Goal: Information Seeking & Learning: Stay updated

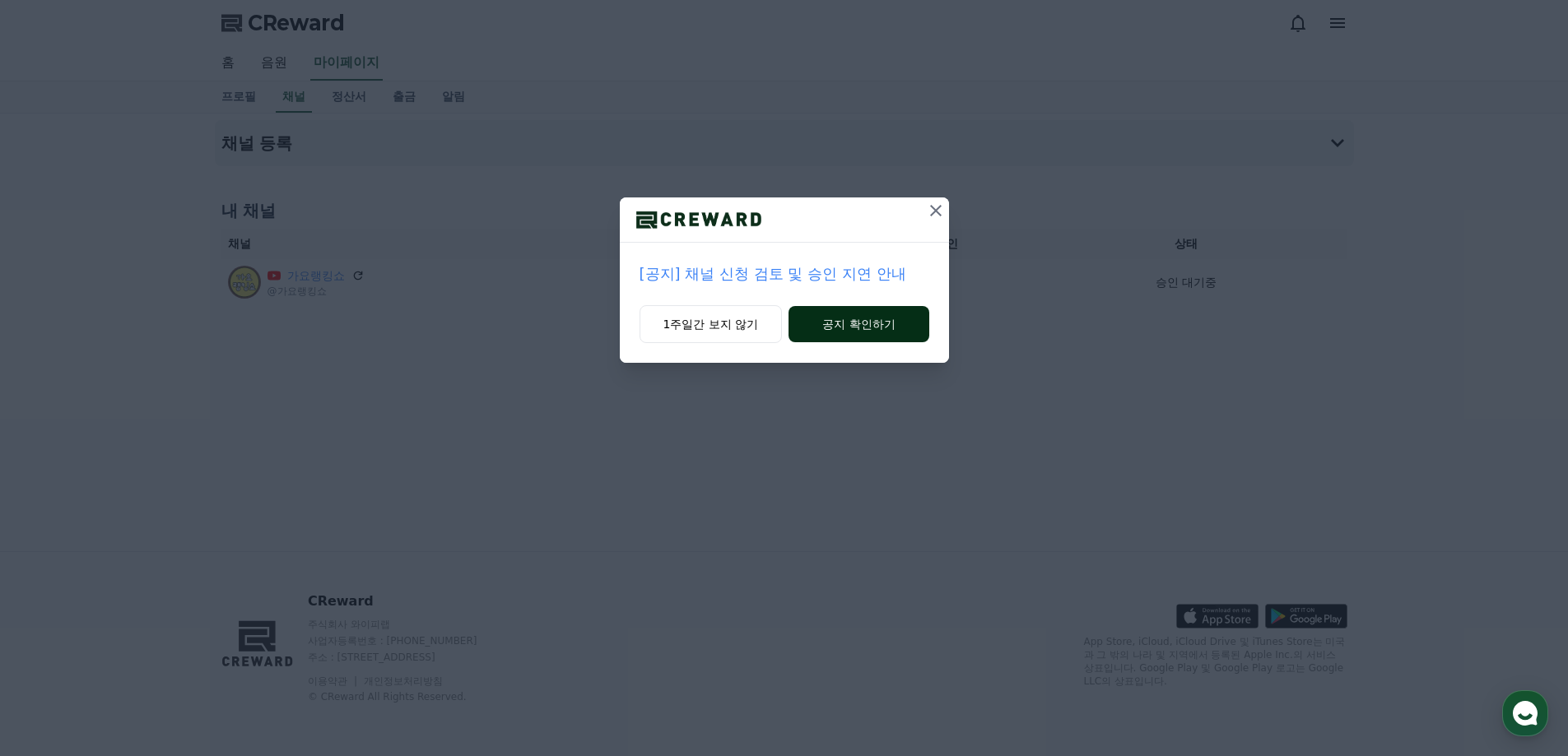
click at [876, 319] on button "공지 확인하기" at bounding box center [858, 324] width 140 height 36
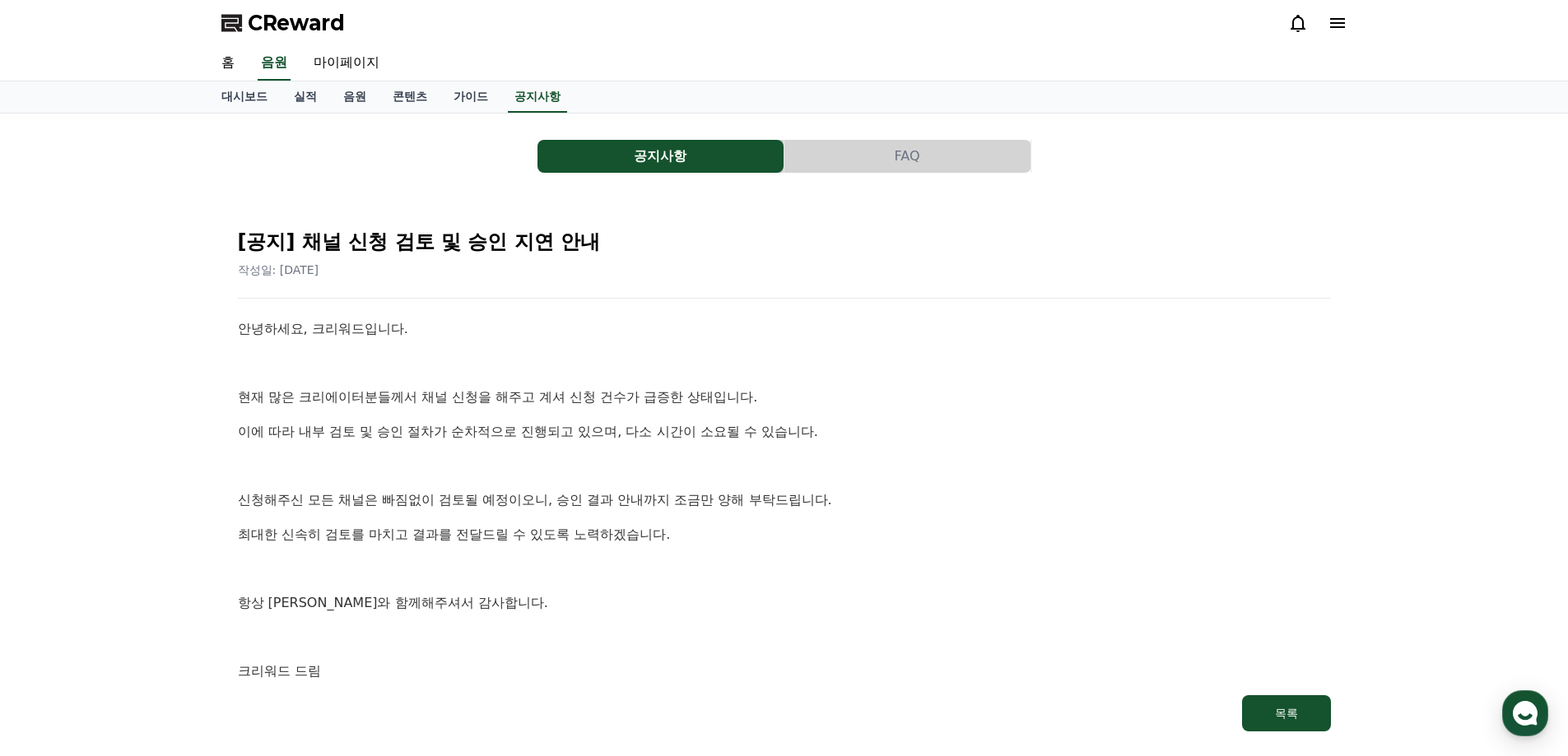
click at [736, 443] on div "안녕하세요, 크리워드입니다. 현재 많은 크리에이터분들께서 채널 신청을 해주고 계셔 신청 건수가 급증한 상태입니다. 이에 따라 내부 검토 및 승…" at bounding box center [784, 500] width 1093 height 364
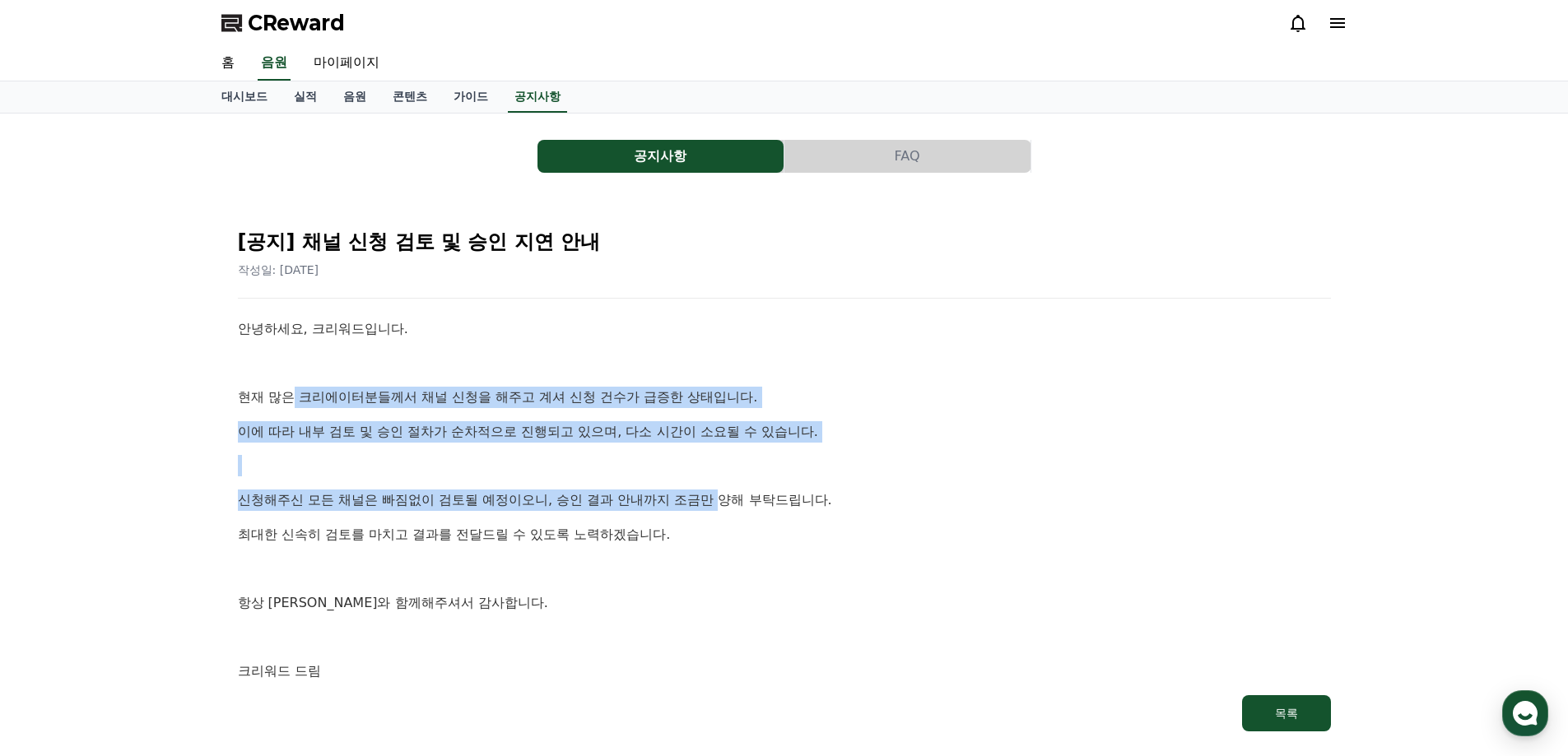
drag, startPoint x: 706, startPoint y: 418, endPoint x: 726, endPoint y: 483, distance: 68.0
click at [726, 483] on div "안녕하세요, 크리워드입니다. 현재 많은 크리에이터분들께서 채널 신청을 해주고 계셔 신청 건수가 급증한 상태입니다. 이에 따라 내부 검토 및 승…" at bounding box center [784, 500] width 1093 height 364
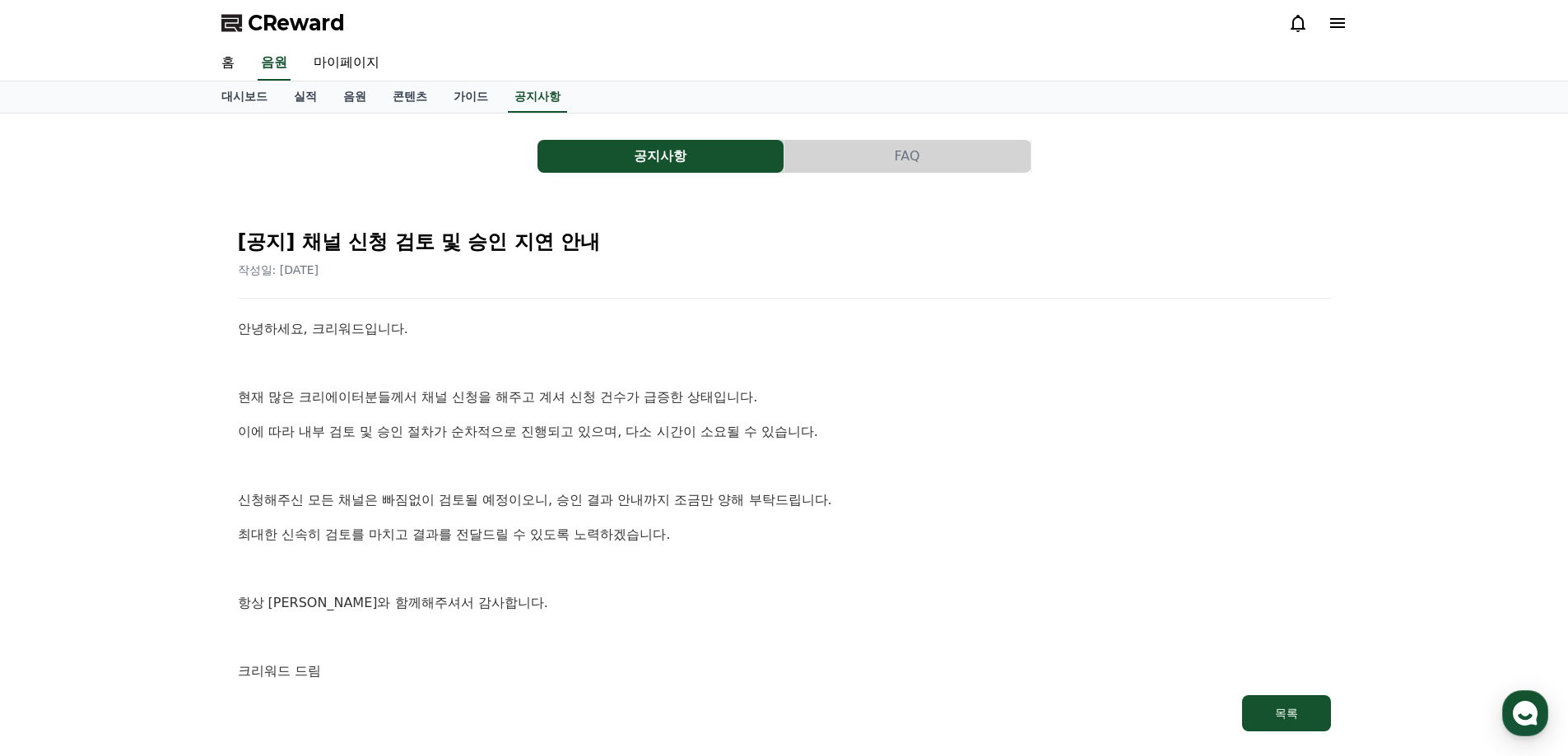
click at [715, 521] on div "안녕하세요, 크리워드입니다. 현재 많은 크리에이터분들께서 채널 신청을 해주고 계셔 신청 건수가 급증한 상태입니다. 이에 따라 내부 검토 및 승…" at bounding box center [784, 500] width 1093 height 364
drag, startPoint x: 360, startPoint y: 528, endPoint x: 731, endPoint y: 573, distance: 373.7
click at [731, 573] on div "안녕하세요, 크리워드입니다. 현재 많은 크리에이터분들께서 채널 신청을 해주고 계셔 신청 건수가 급증한 상태입니다. 이에 따라 내부 검토 및 승…" at bounding box center [784, 500] width 1093 height 364
